Goal: Task Accomplishment & Management: Use online tool/utility

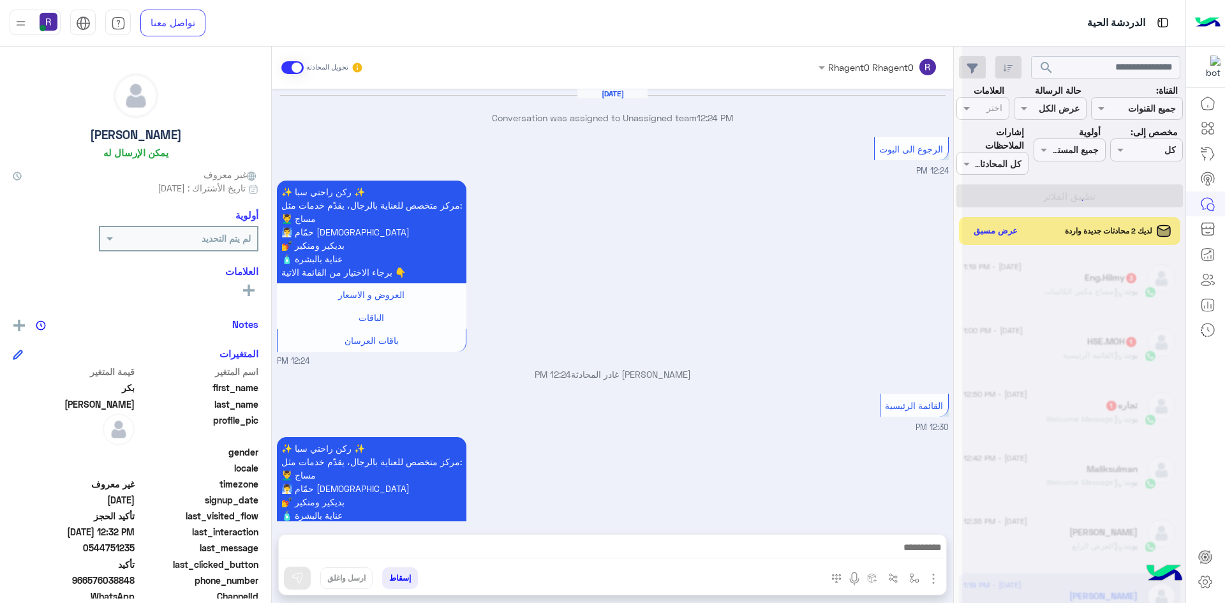
scroll to position [1232, 0]
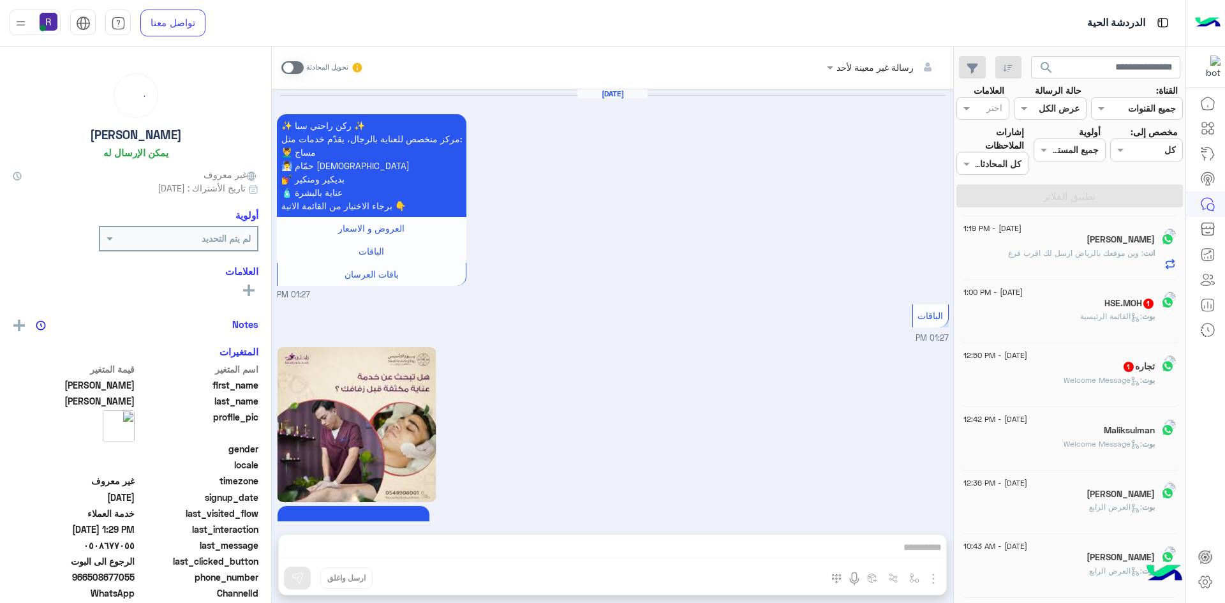
scroll to position [1357, 0]
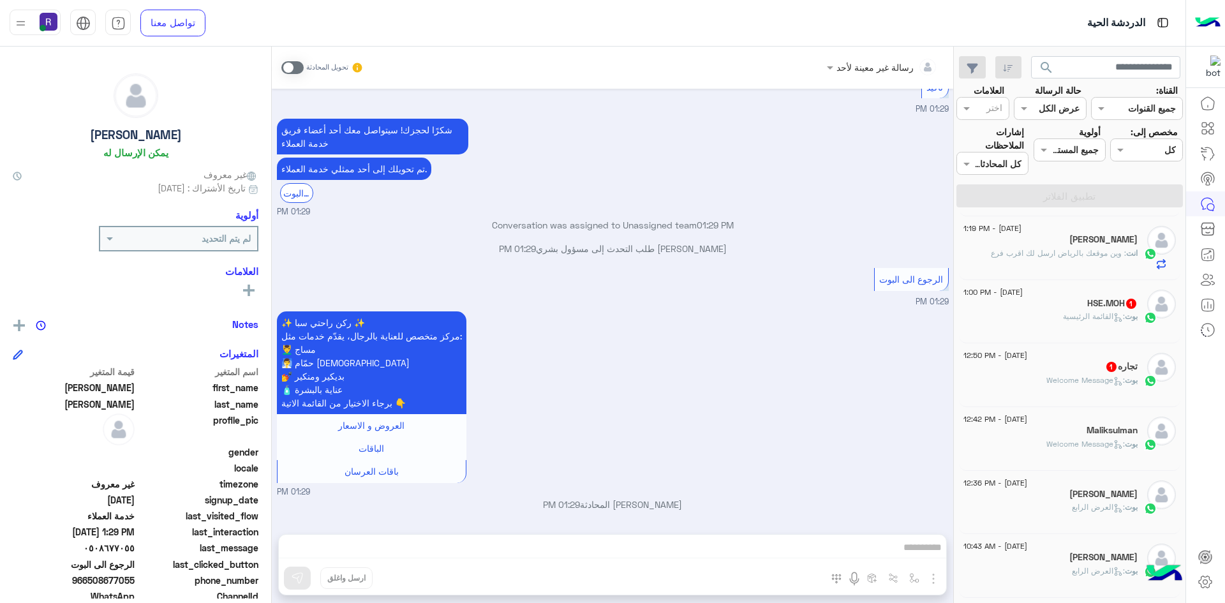
click at [1013, 332] on div "بوت : القائمة الرئيسية" at bounding box center [1050, 322] width 174 height 22
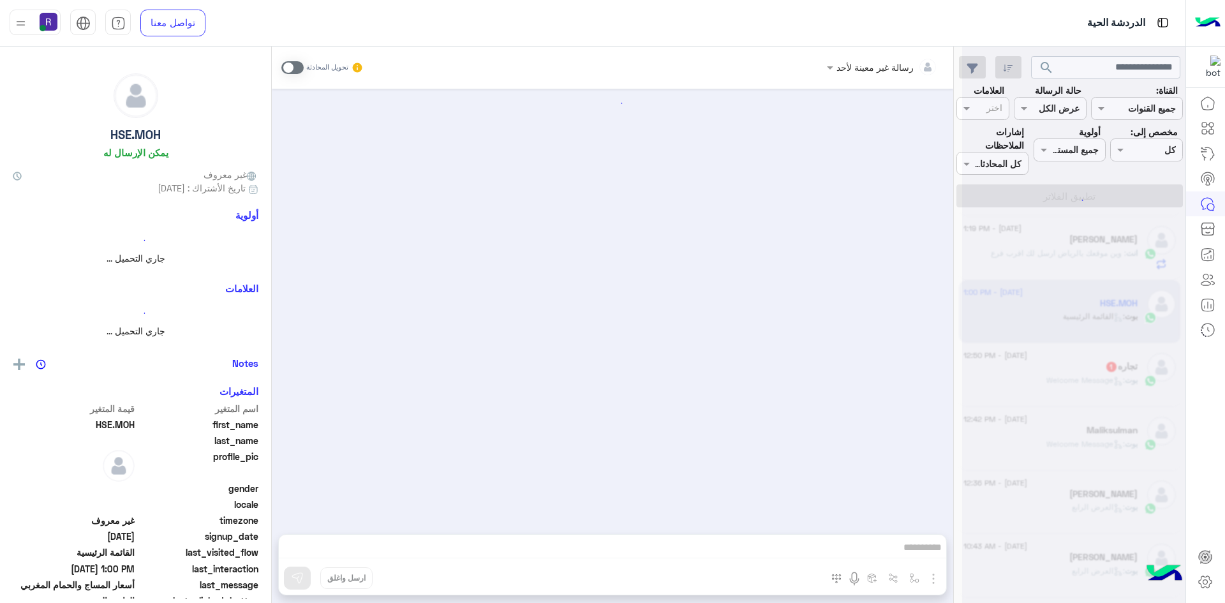
scroll to position [1541, 0]
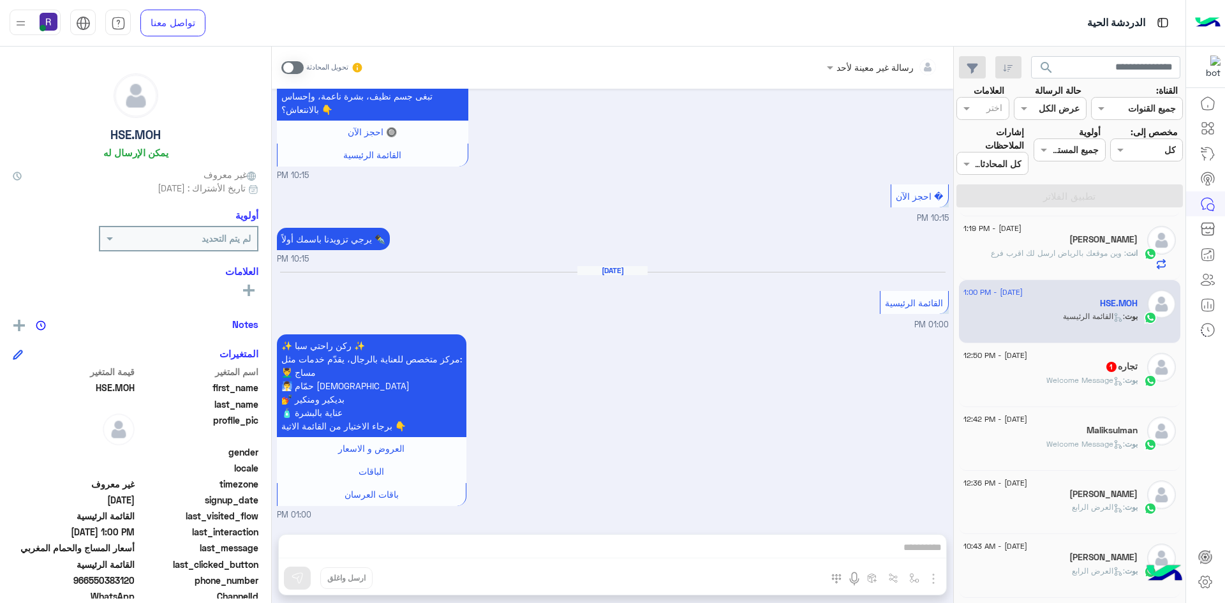
click at [1013, 389] on div "بوت : Welcome Message" at bounding box center [1050, 385] width 174 height 22
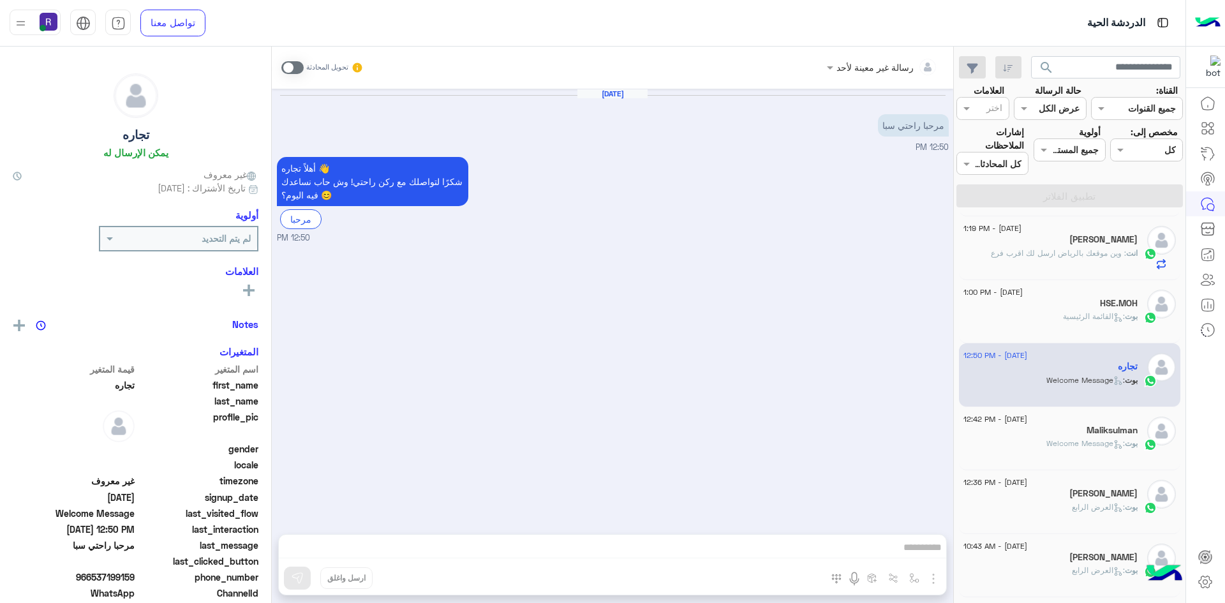
click at [1064, 420] on div "[DATE] - 12:42 PM" at bounding box center [1050, 421] width 174 height 8
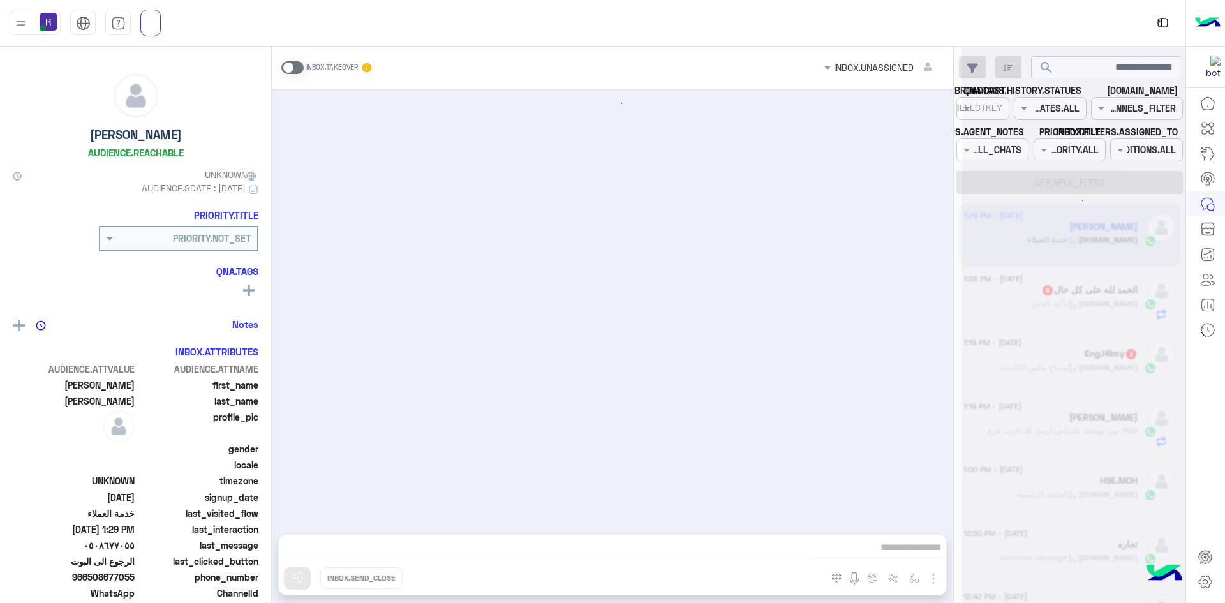
scroll to position [1357, 0]
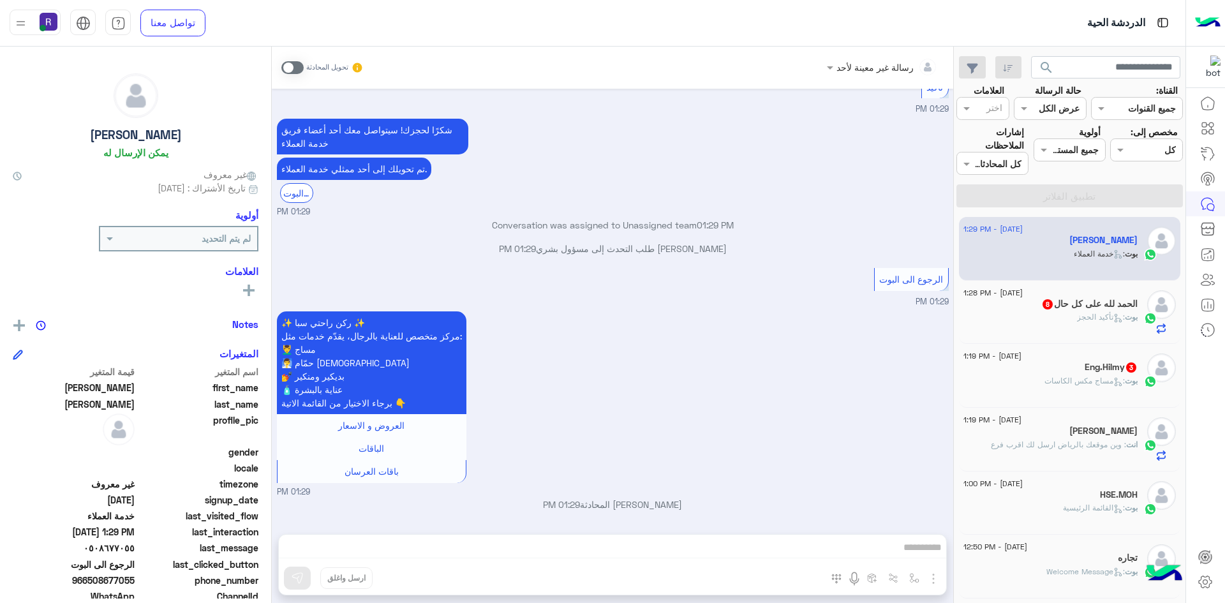
click at [1071, 320] on div "بوت : تأكيد الحجز" at bounding box center [1050, 322] width 174 height 22
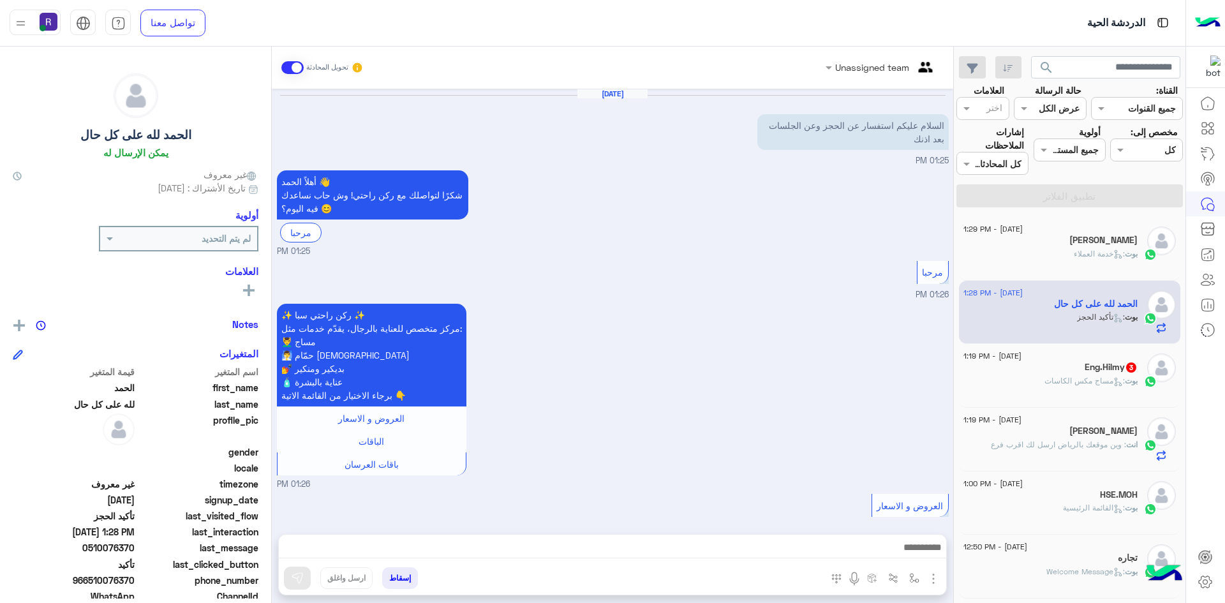
scroll to position [783, 0]
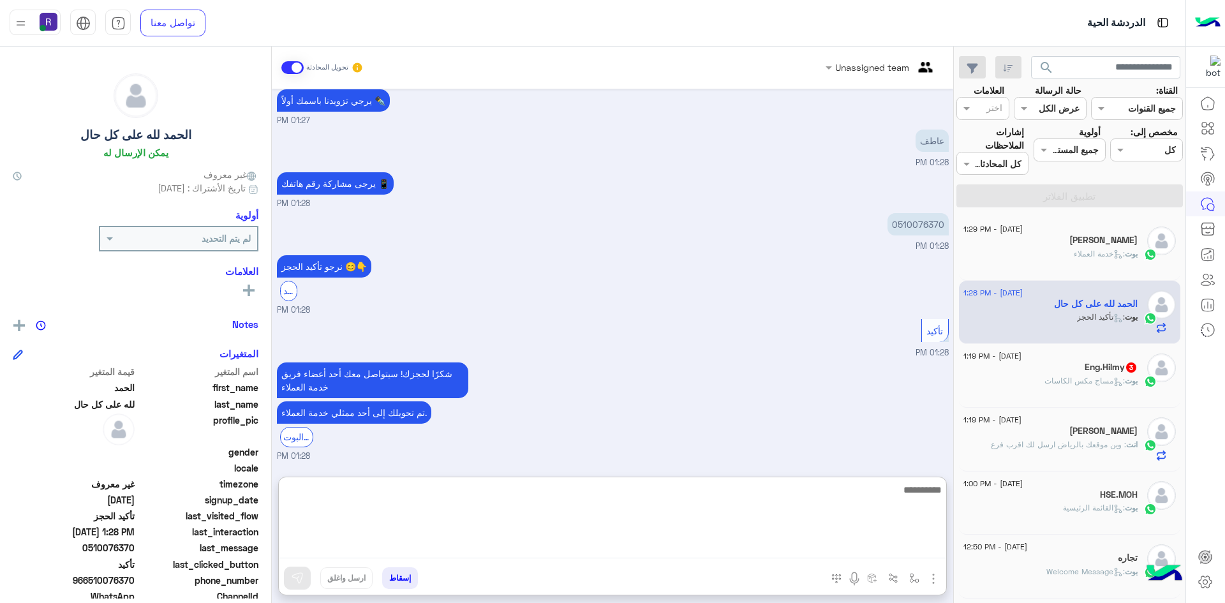
click at [738, 546] on textarea at bounding box center [612, 520] width 667 height 77
type textarea "**********"
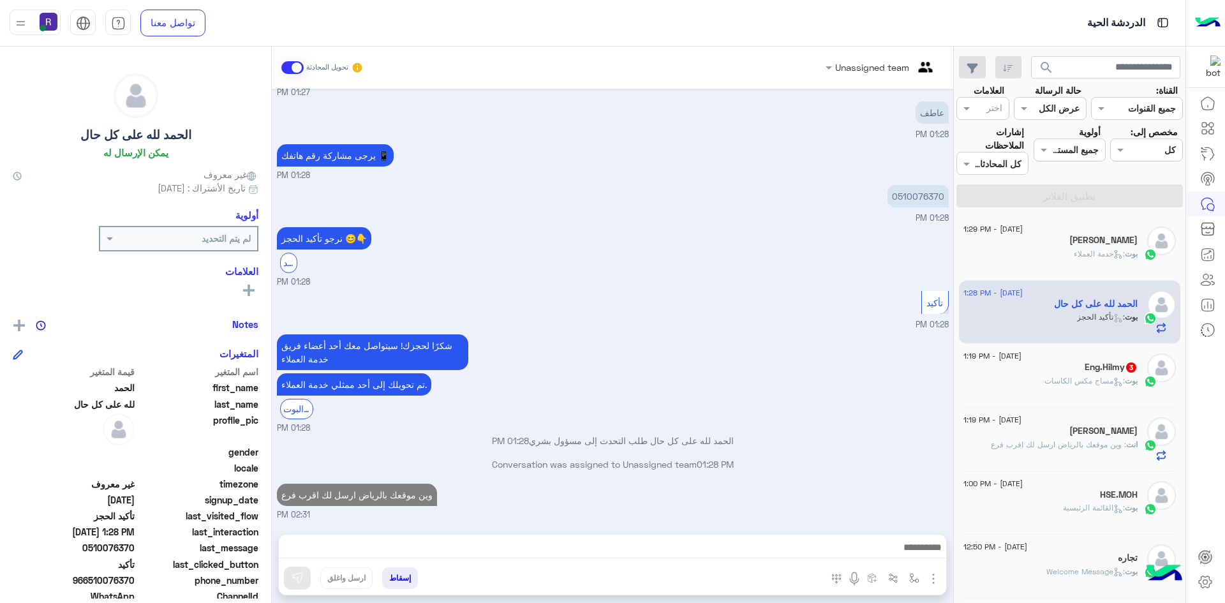
click at [1028, 373] on div "Eng.Hilmy 3" at bounding box center [1050, 368] width 174 height 13
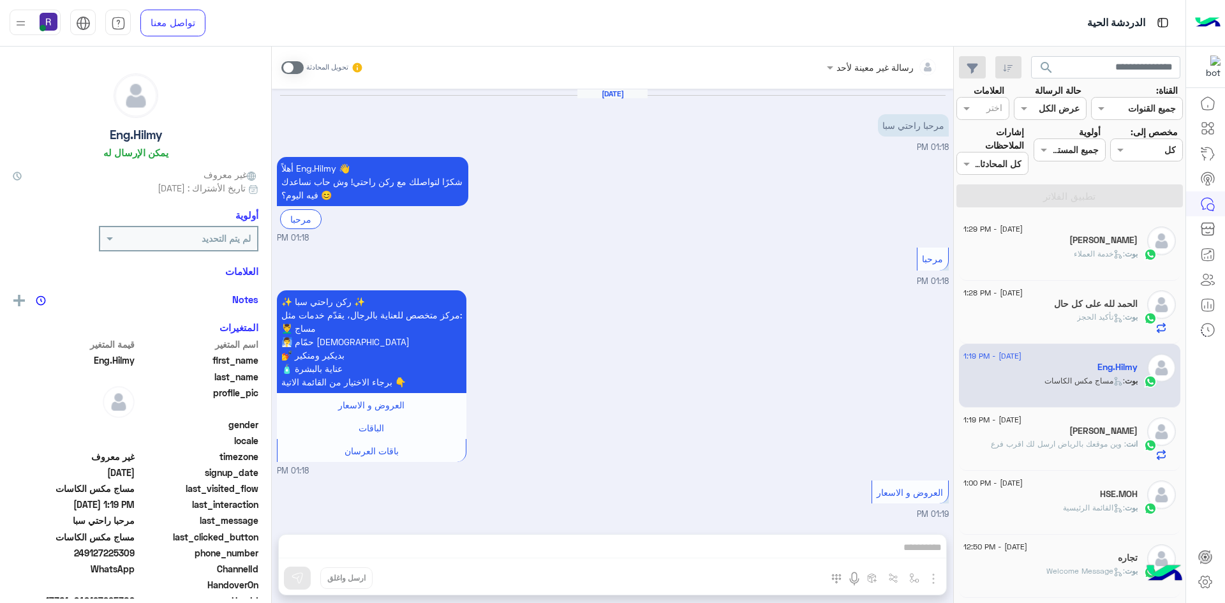
scroll to position [397, 0]
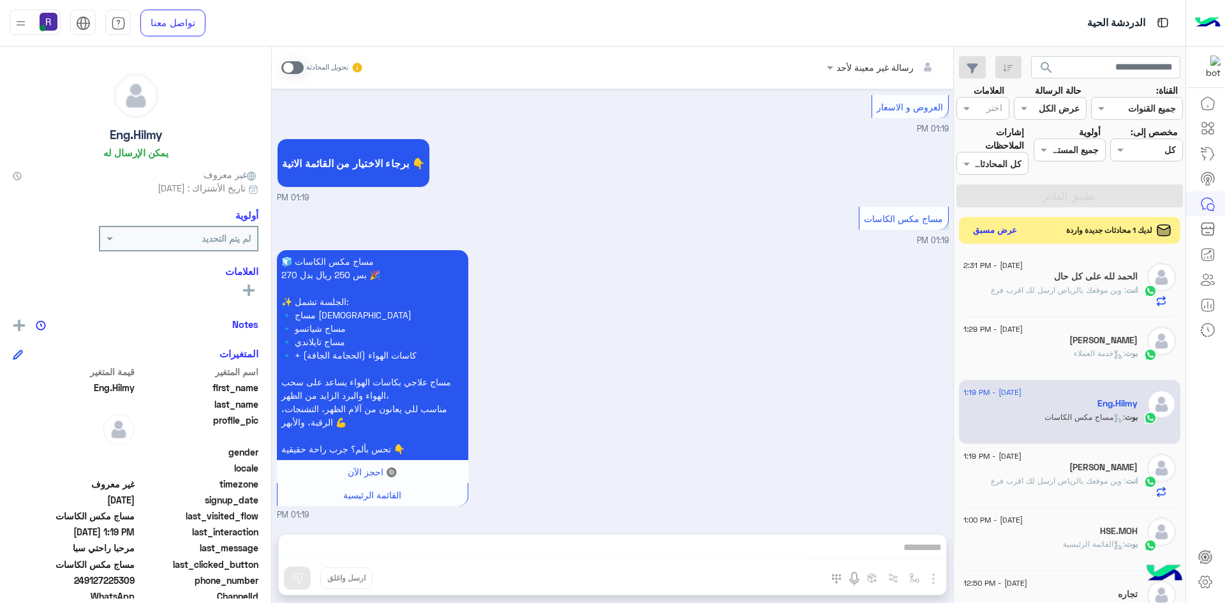
click at [1000, 234] on button "عرض مسبق" at bounding box center [995, 230] width 54 height 17
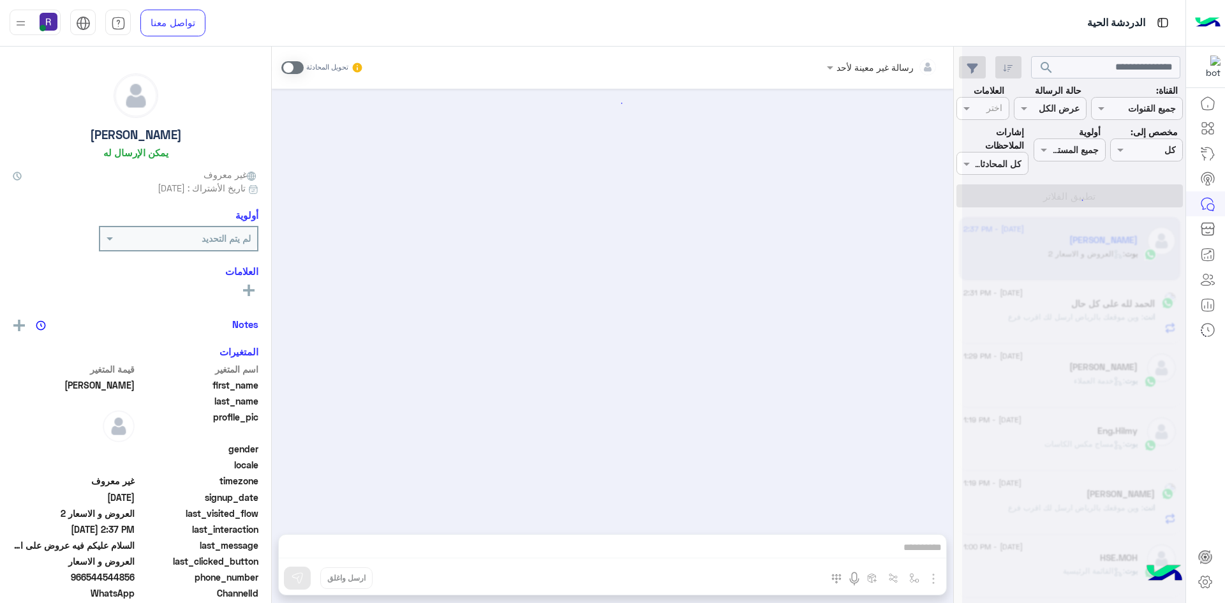
scroll to position [80, 0]
